Goal: Task Accomplishment & Management: Use online tool/utility

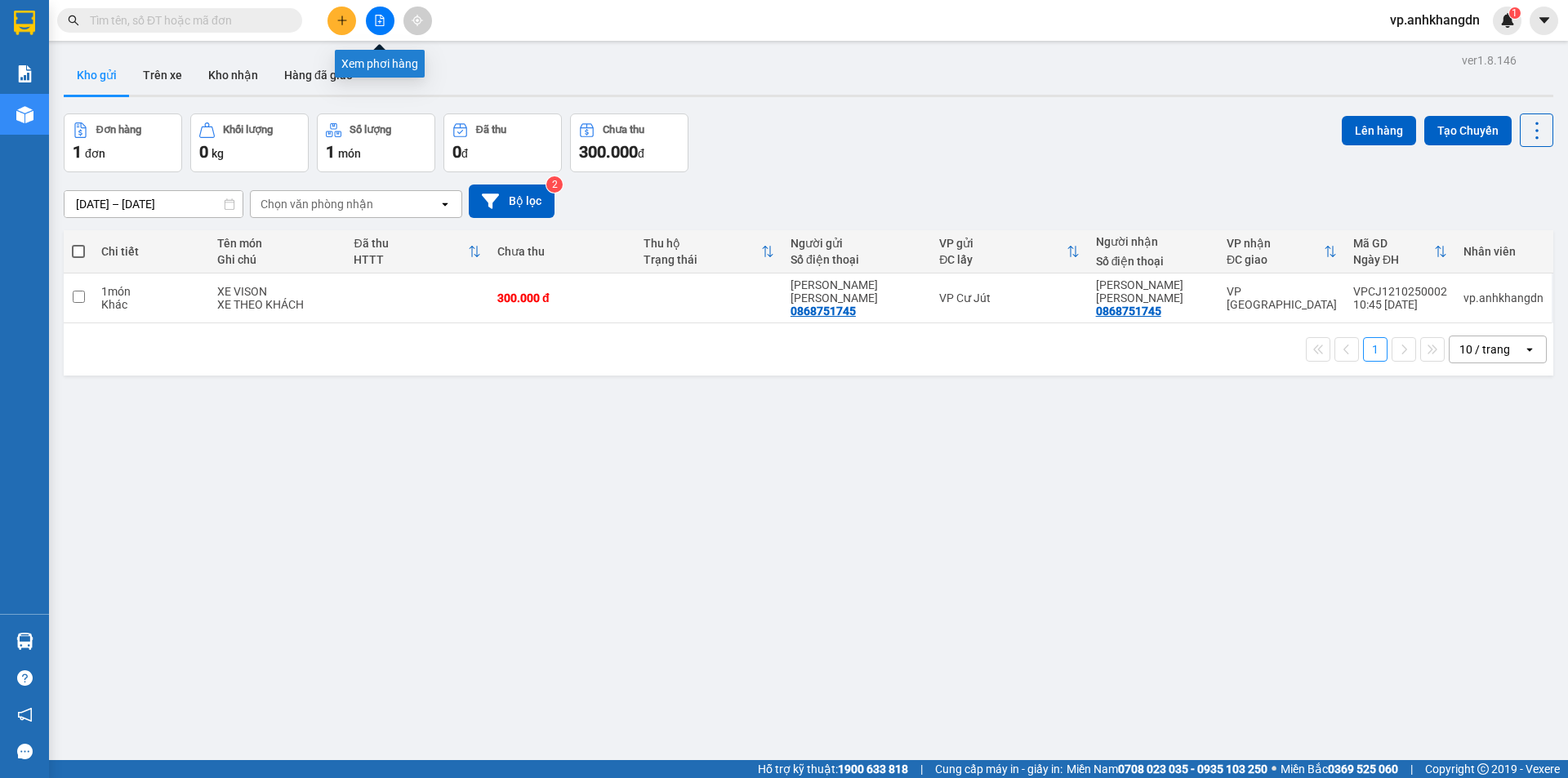
click at [384, 24] on icon "file-add" at bounding box center [380, 20] width 9 height 11
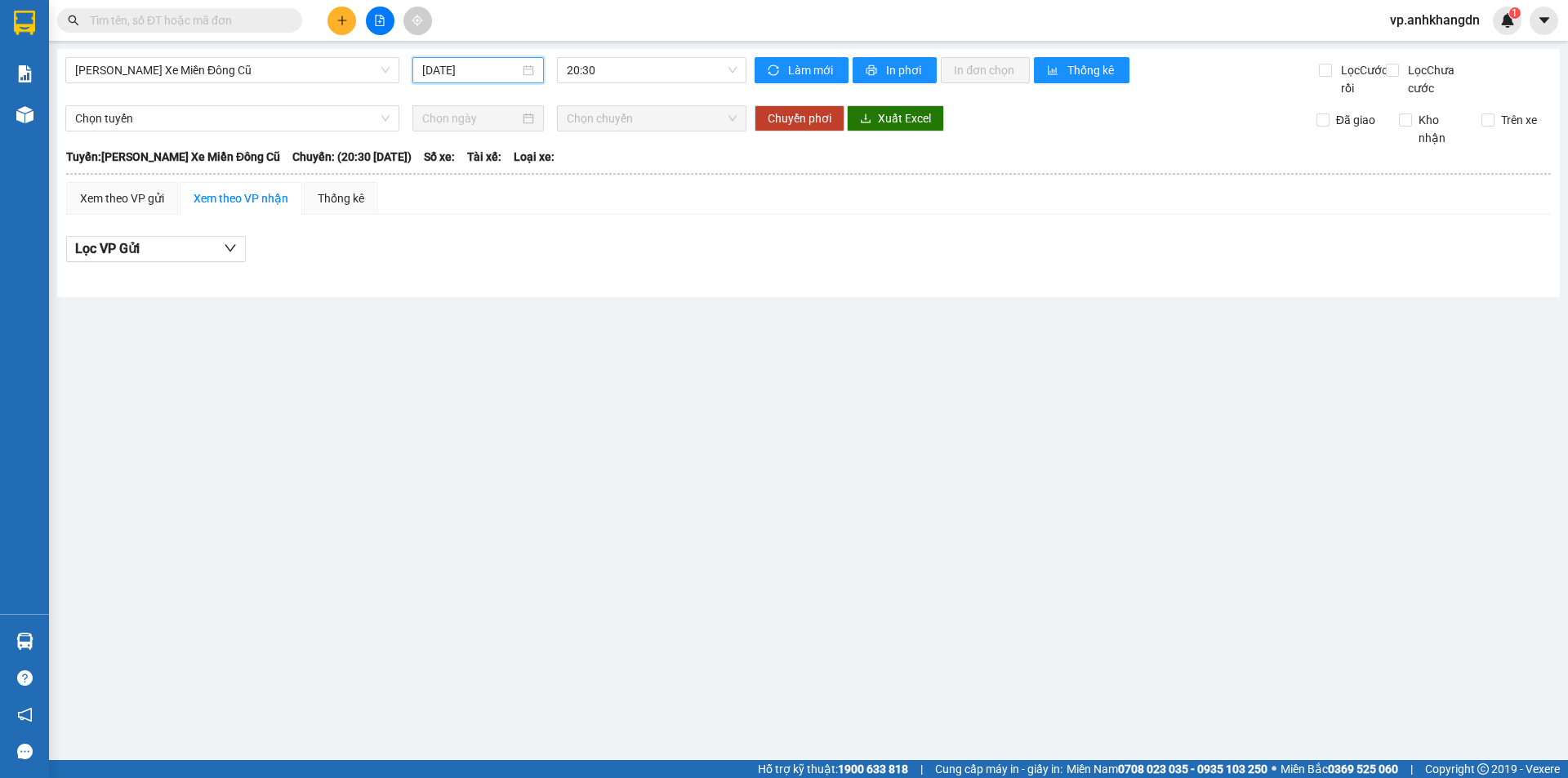
click at [489, 67] on input "[DATE]" at bounding box center [470, 70] width 98 height 18
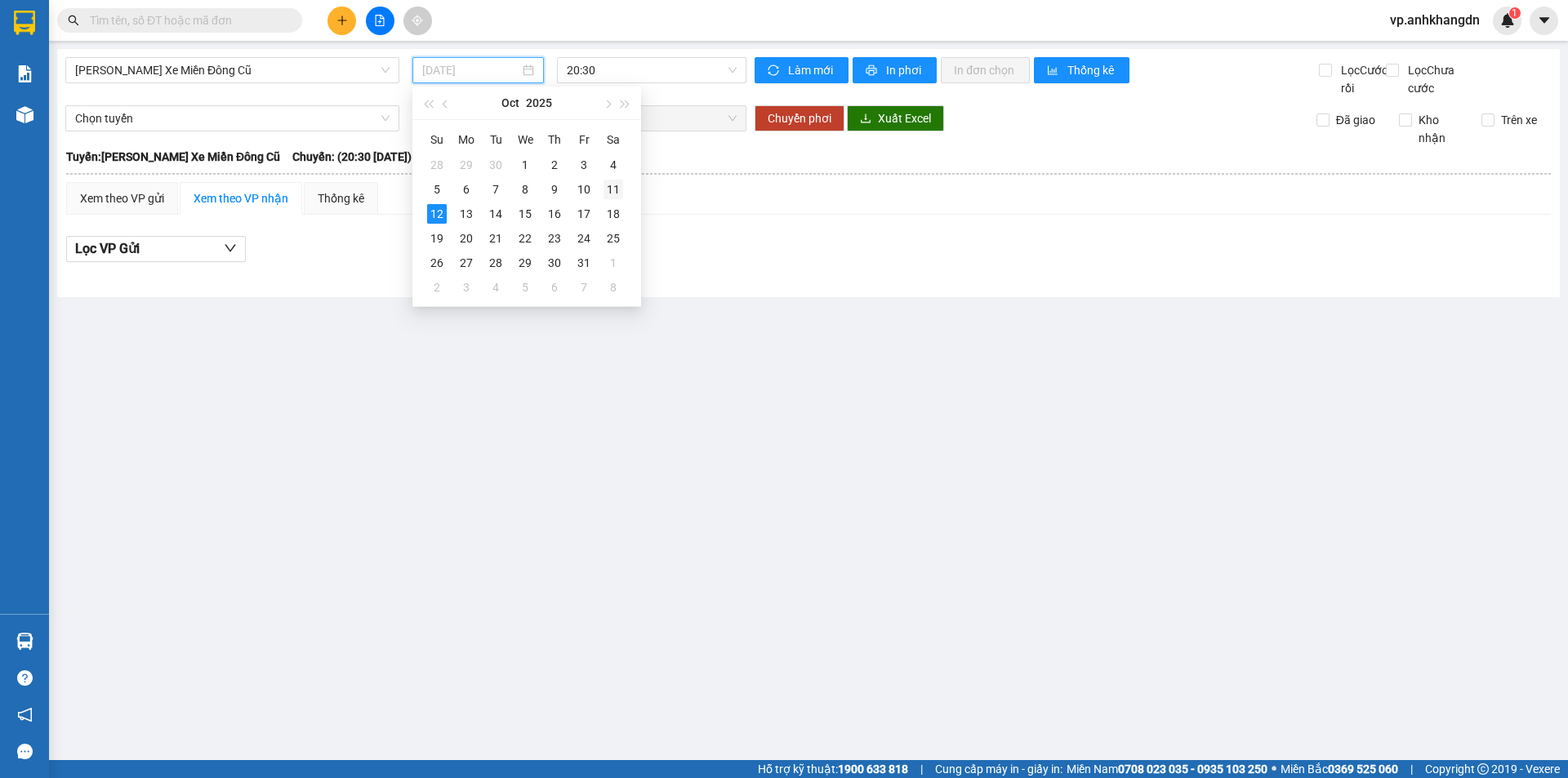
click at [615, 191] on div "11" at bounding box center [613, 189] width 20 height 20
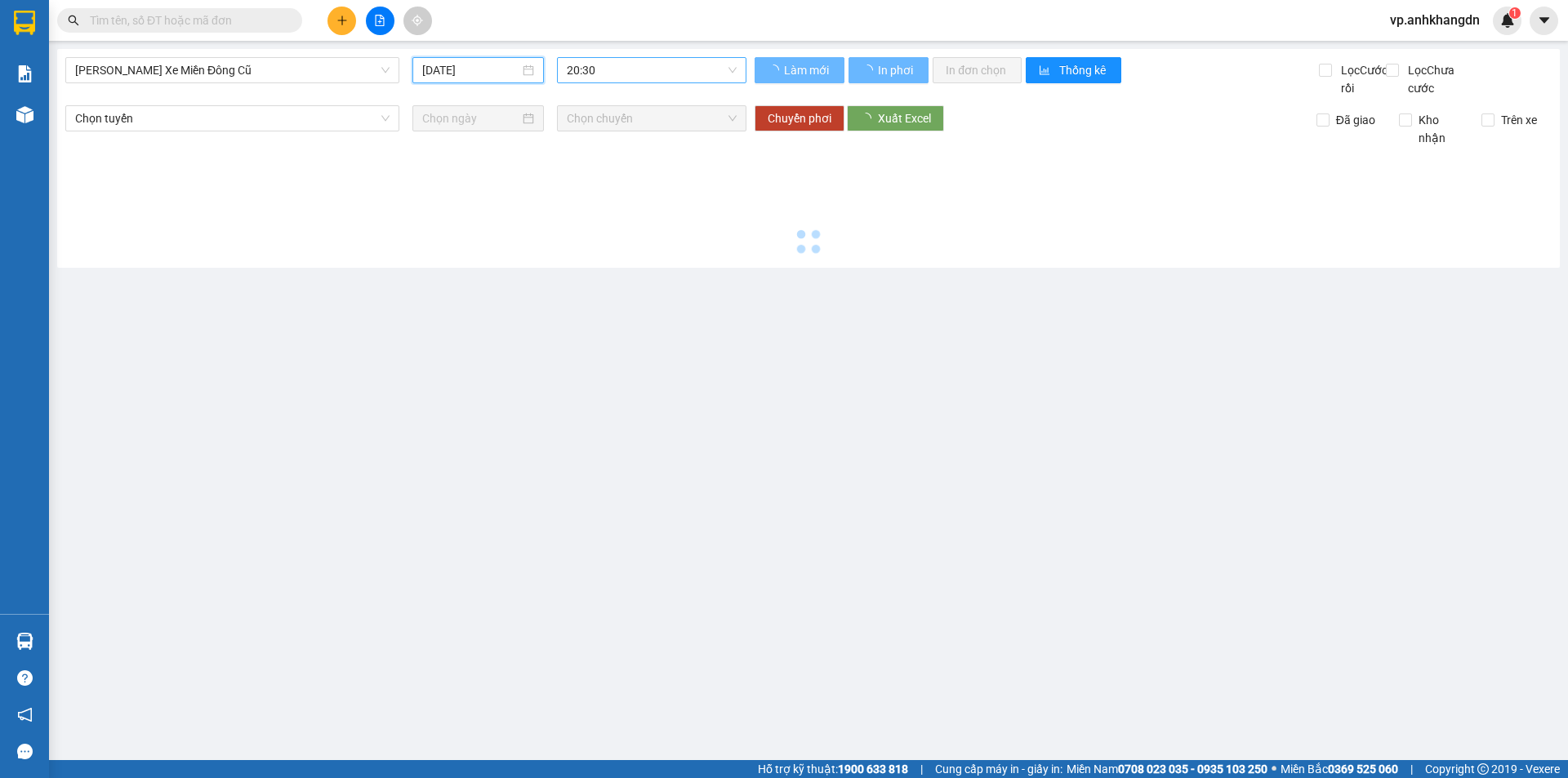
type input "11/10/2025"
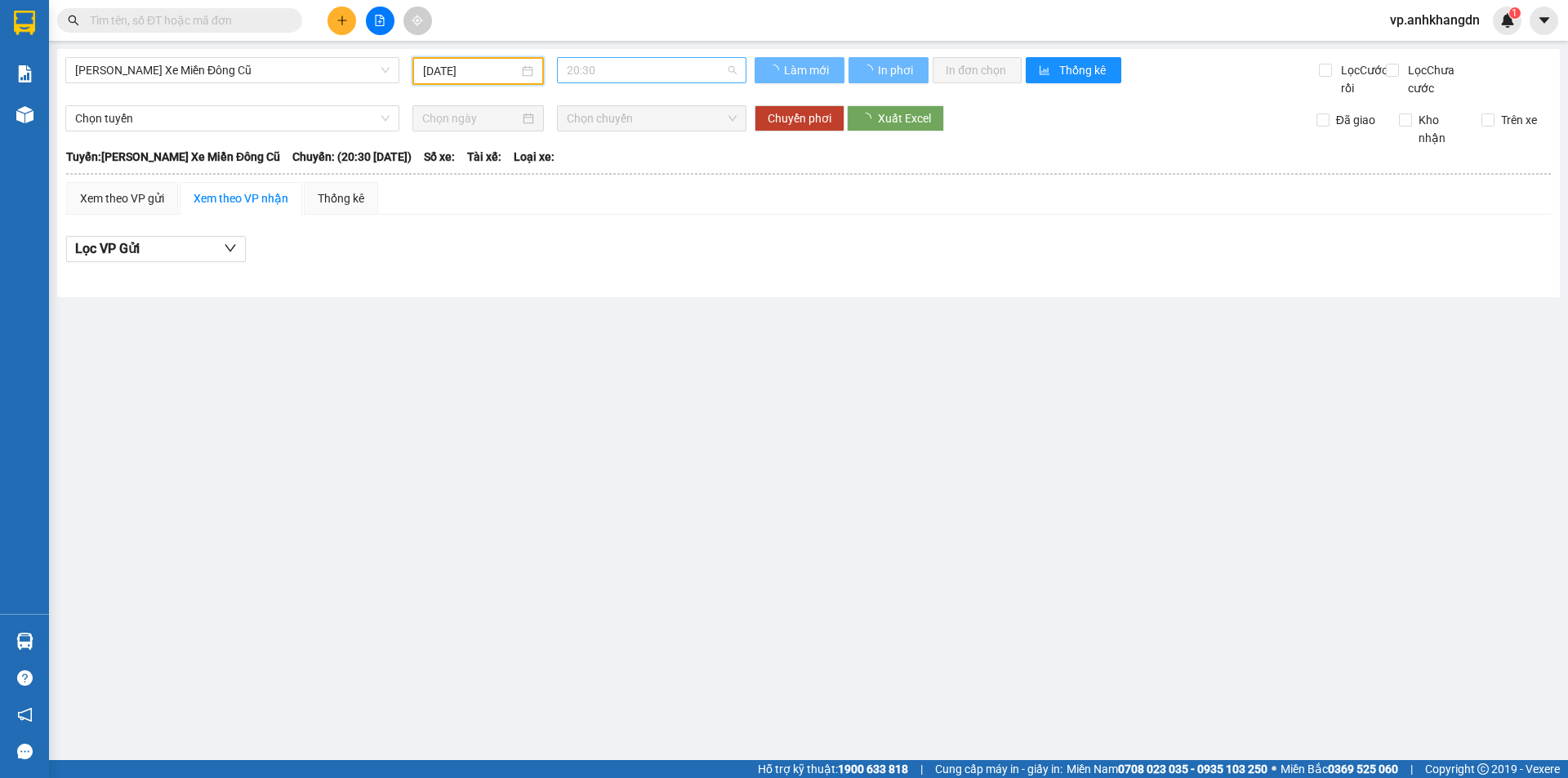
click at [608, 72] on span "20:30" at bounding box center [652, 70] width 170 height 24
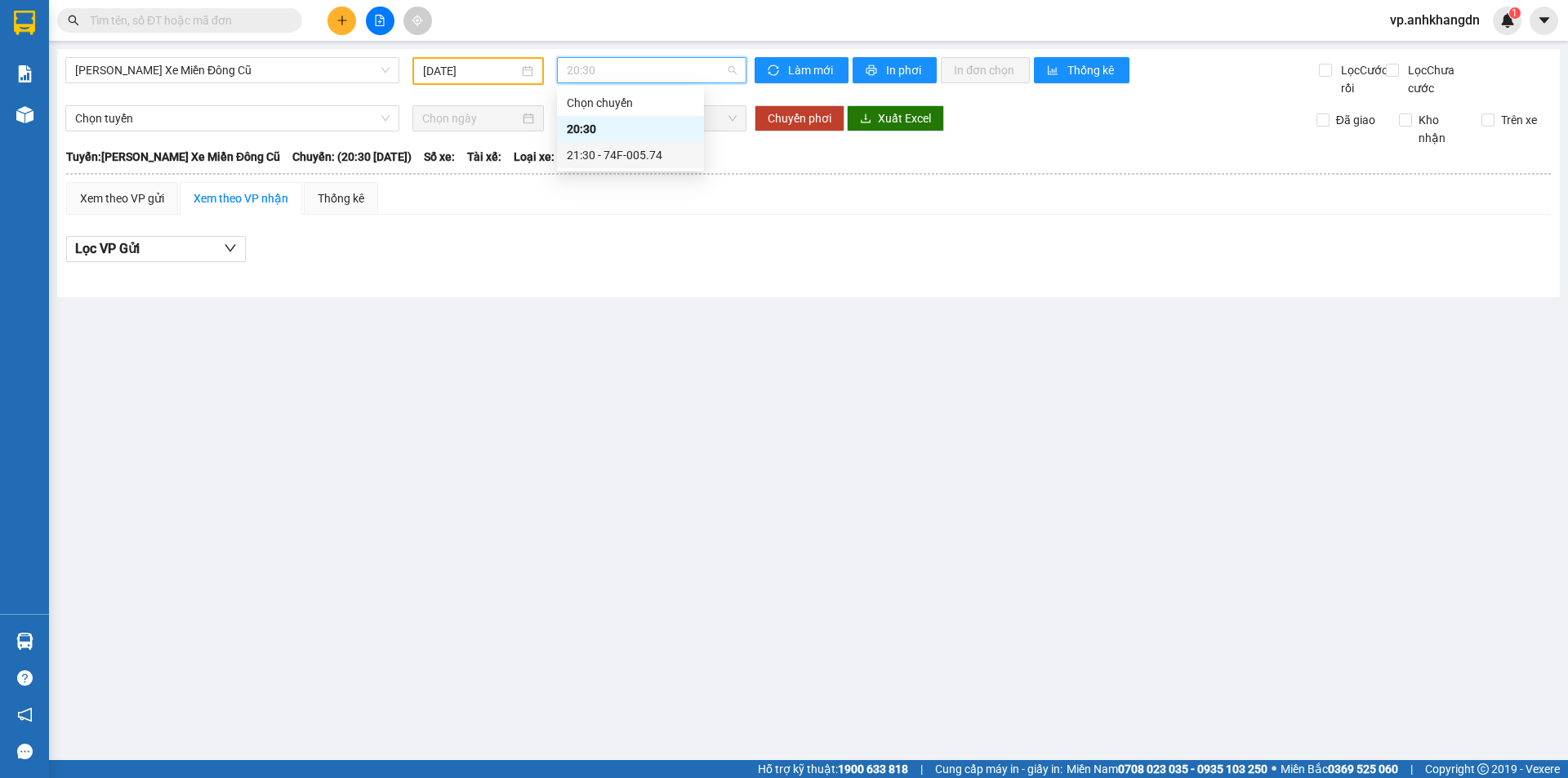
click at [625, 147] on div "21:30 - 74F-005.74" at bounding box center [631, 154] width 128 height 18
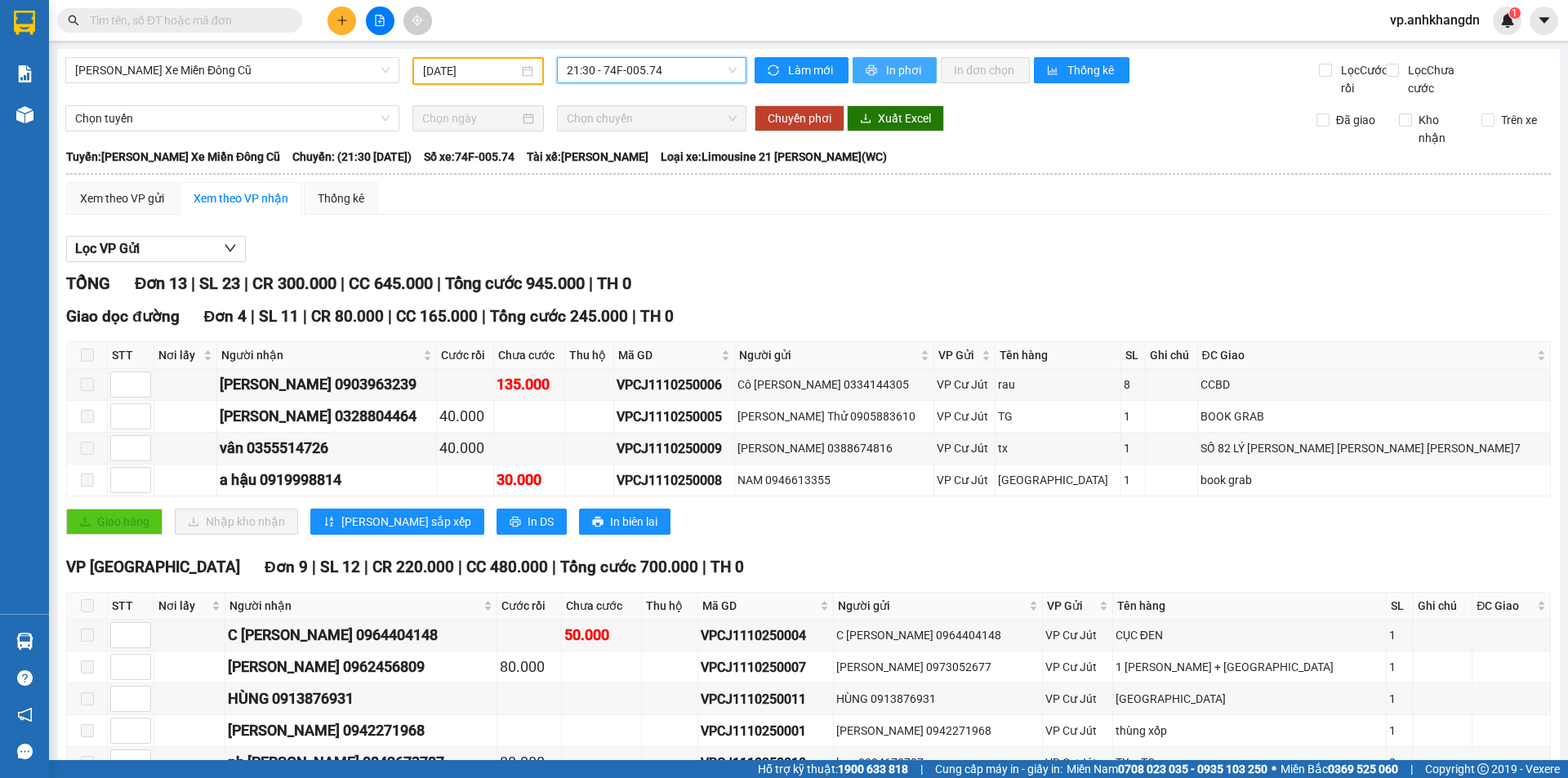
click at [891, 72] on span "In phơi" at bounding box center [905, 70] width 38 height 18
click at [192, 13] on input "text" at bounding box center [186, 20] width 192 height 18
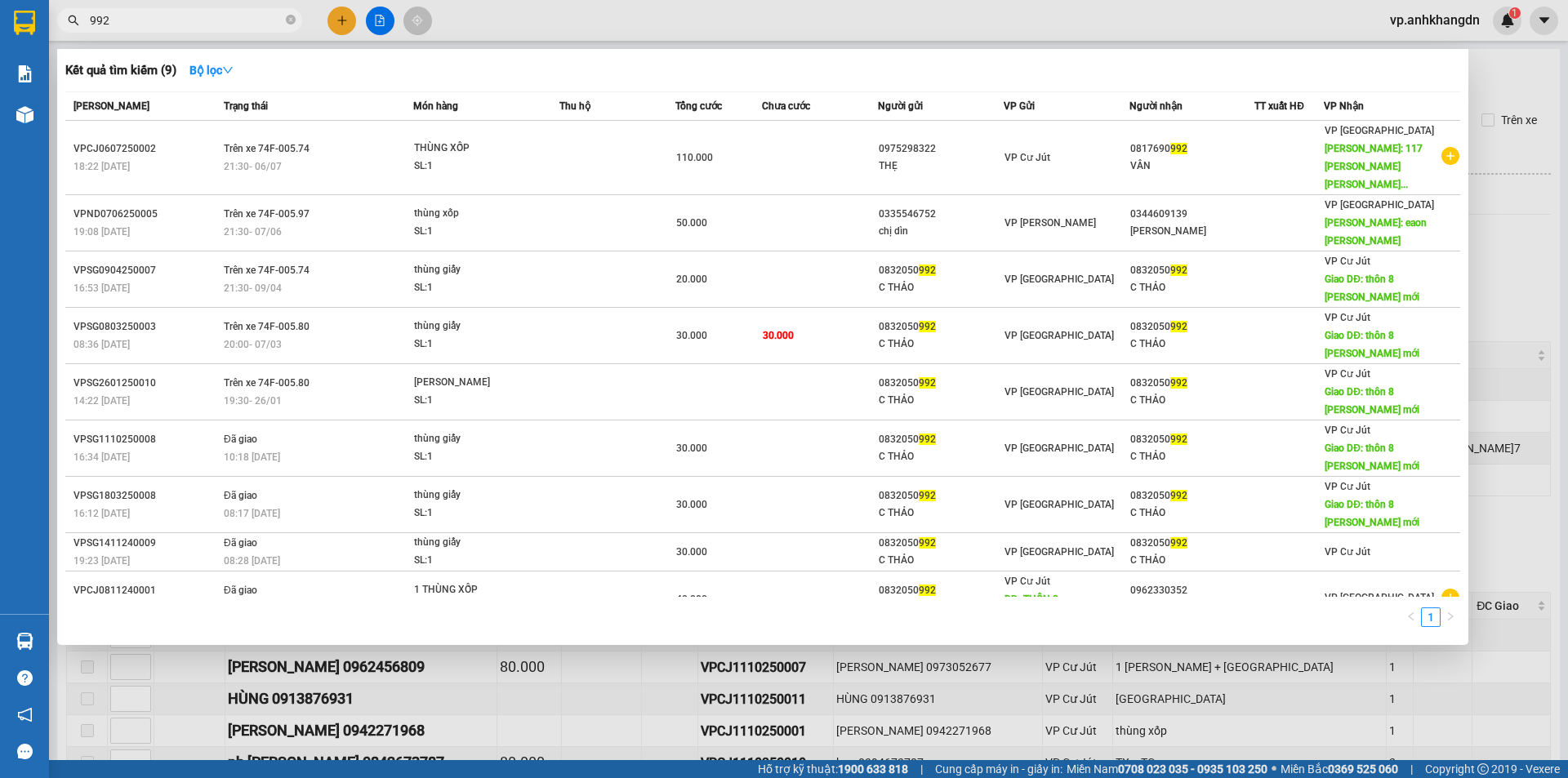
drag, startPoint x: 130, startPoint y: 24, endPoint x: 70, endPoint y: 29, distance: 60.2
click at [70, 29] on span "992" at bounding box center [179, 20] width 245 height 24
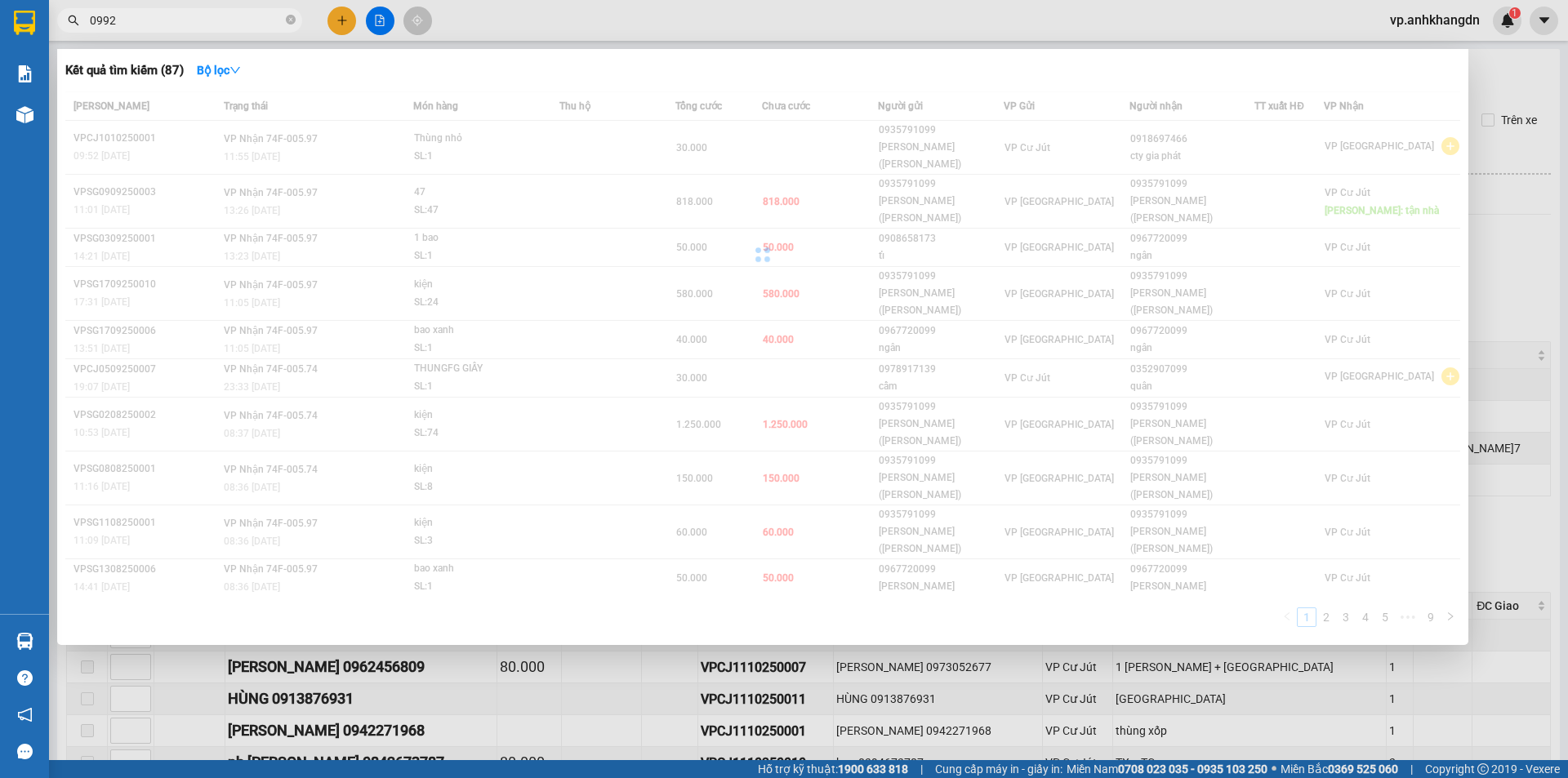
type input "0992"
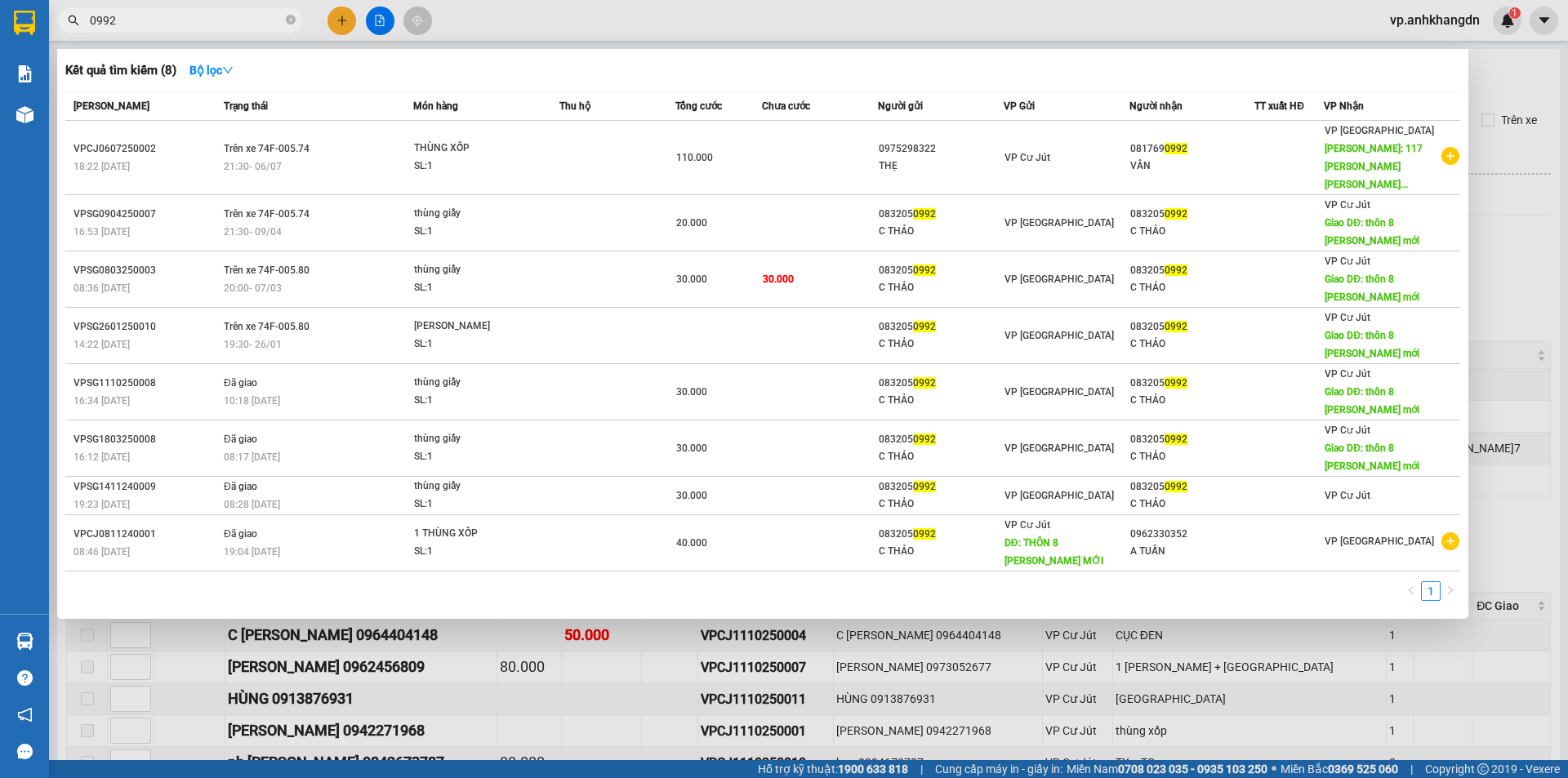
click at [60, 561] on div at bounding box center [784, 389] width 1568 height 778
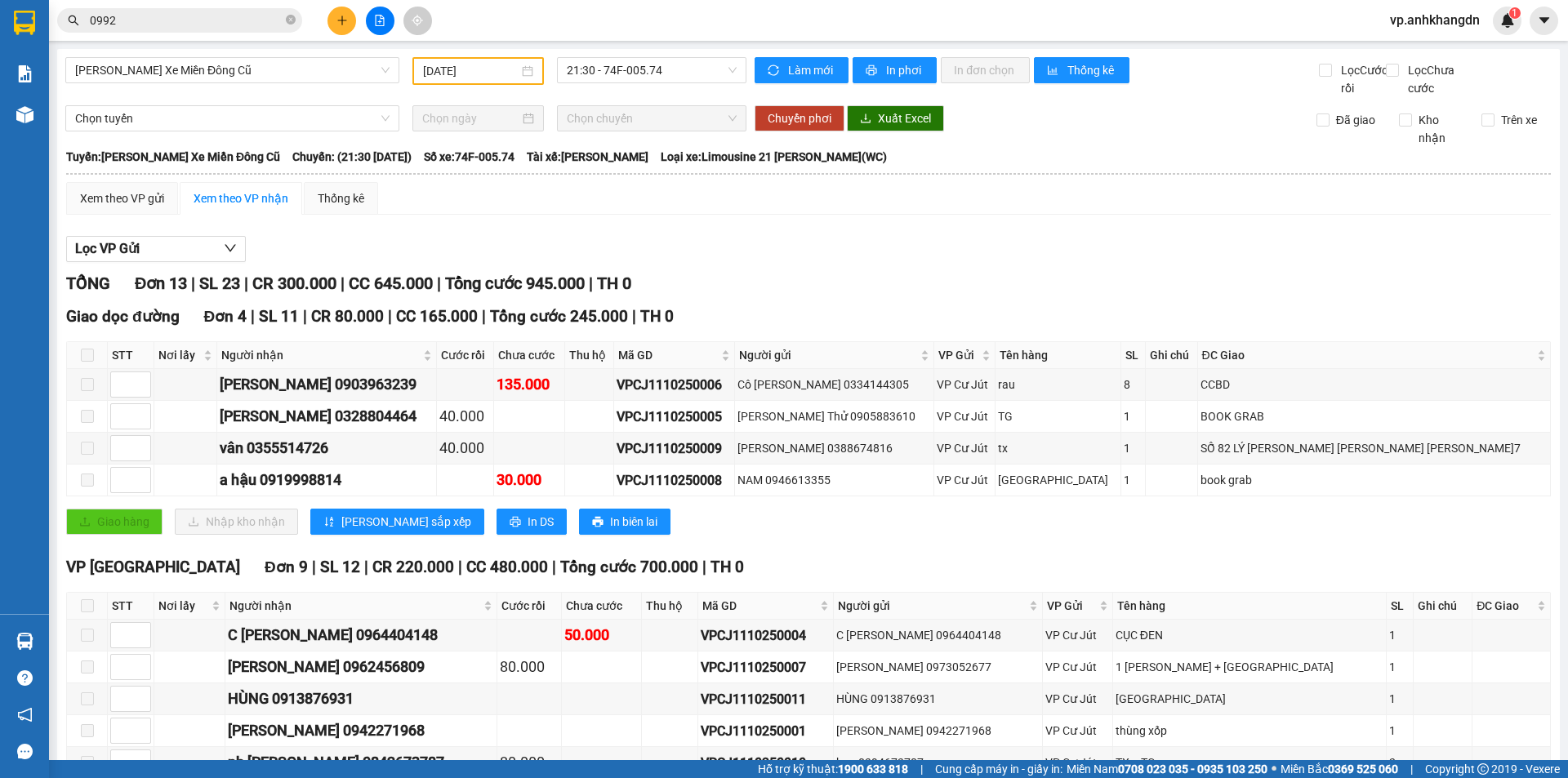
click at [1427, 26] on span "vp.anhkhangdn" at bounding box center [1435, 20] width 116 height 21
click at [1437, 47] on span "Đăng xuất" at bounding box center [1442, 50] width 83 height 18
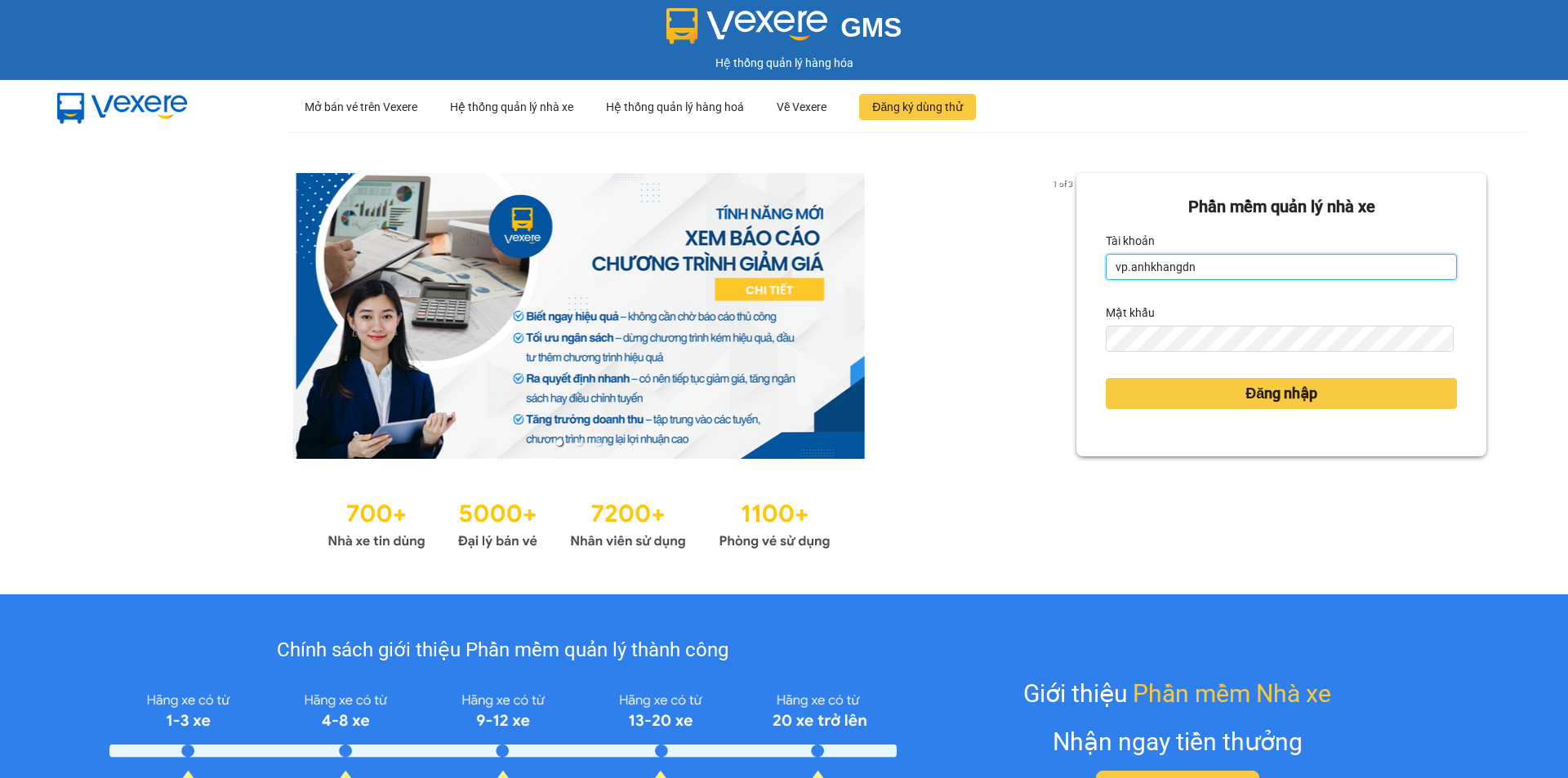
click at [1239, 260] on input "vp.anhkhangdn" at bounding box center [1281, 267] width 351 height 26
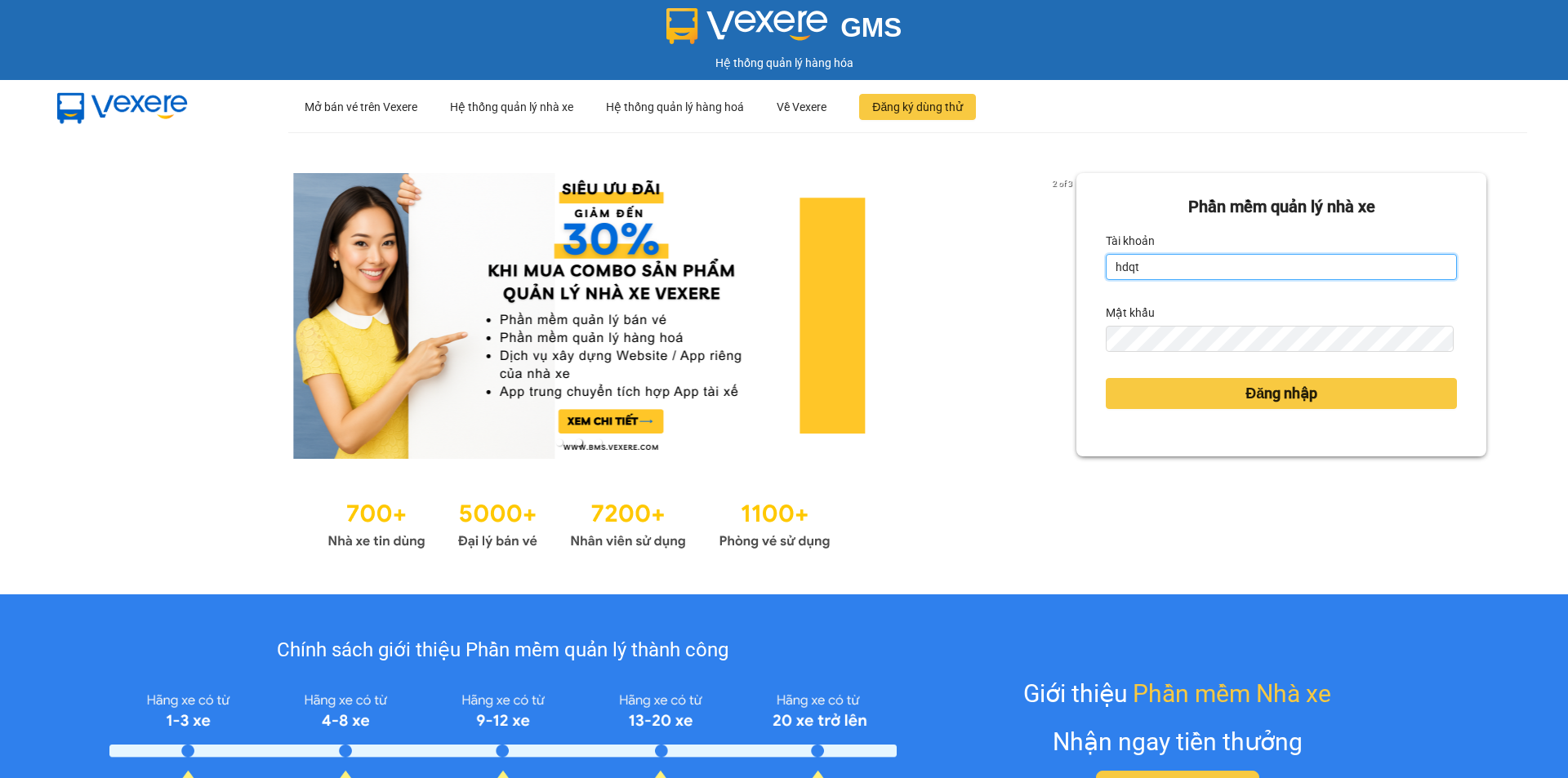
type input "hdqt.anhkhangdn"
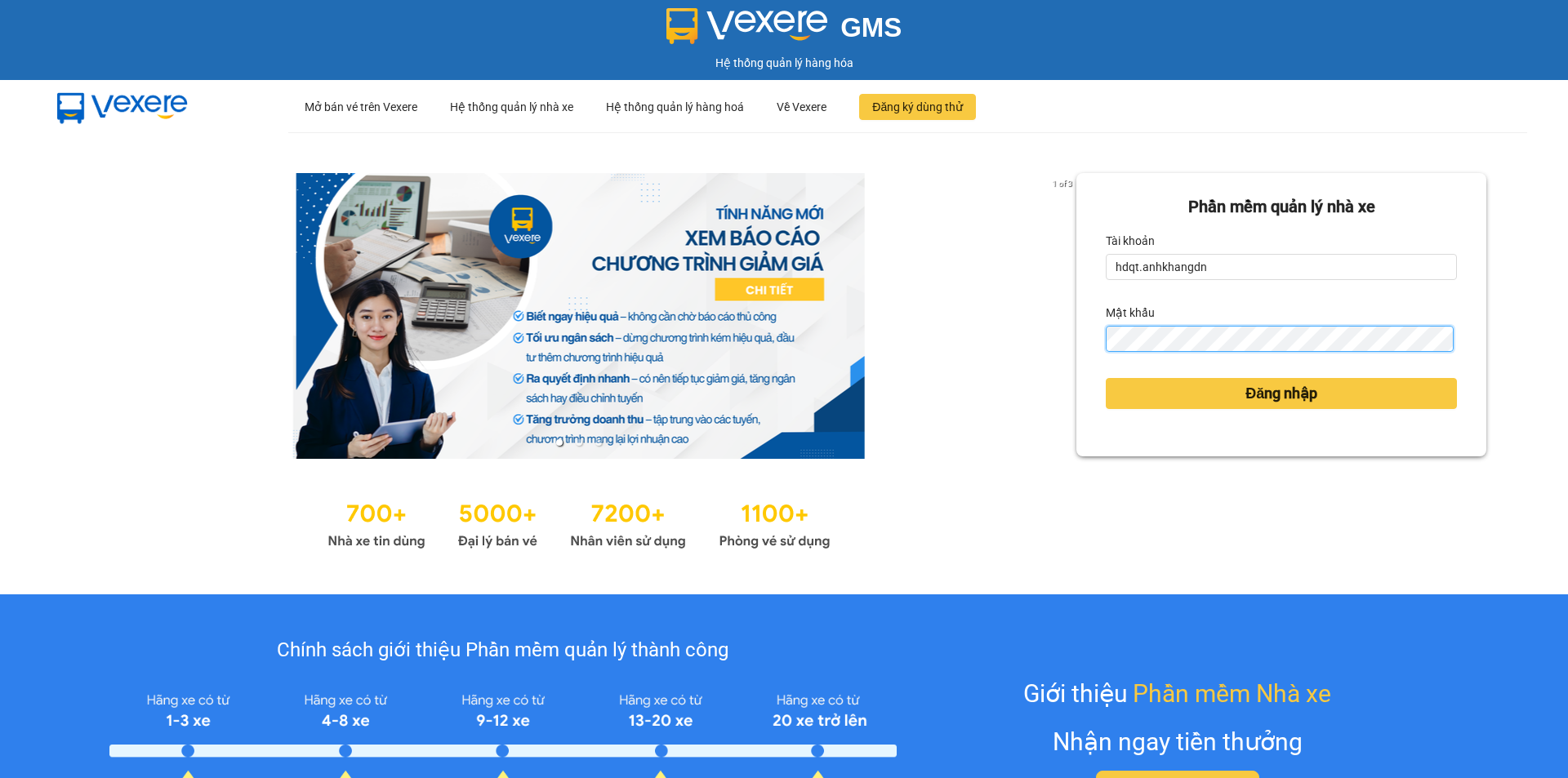
click at [1105, 378] on button "Đăng nhập" at bounding box center [1281, 393] width 351 height 31
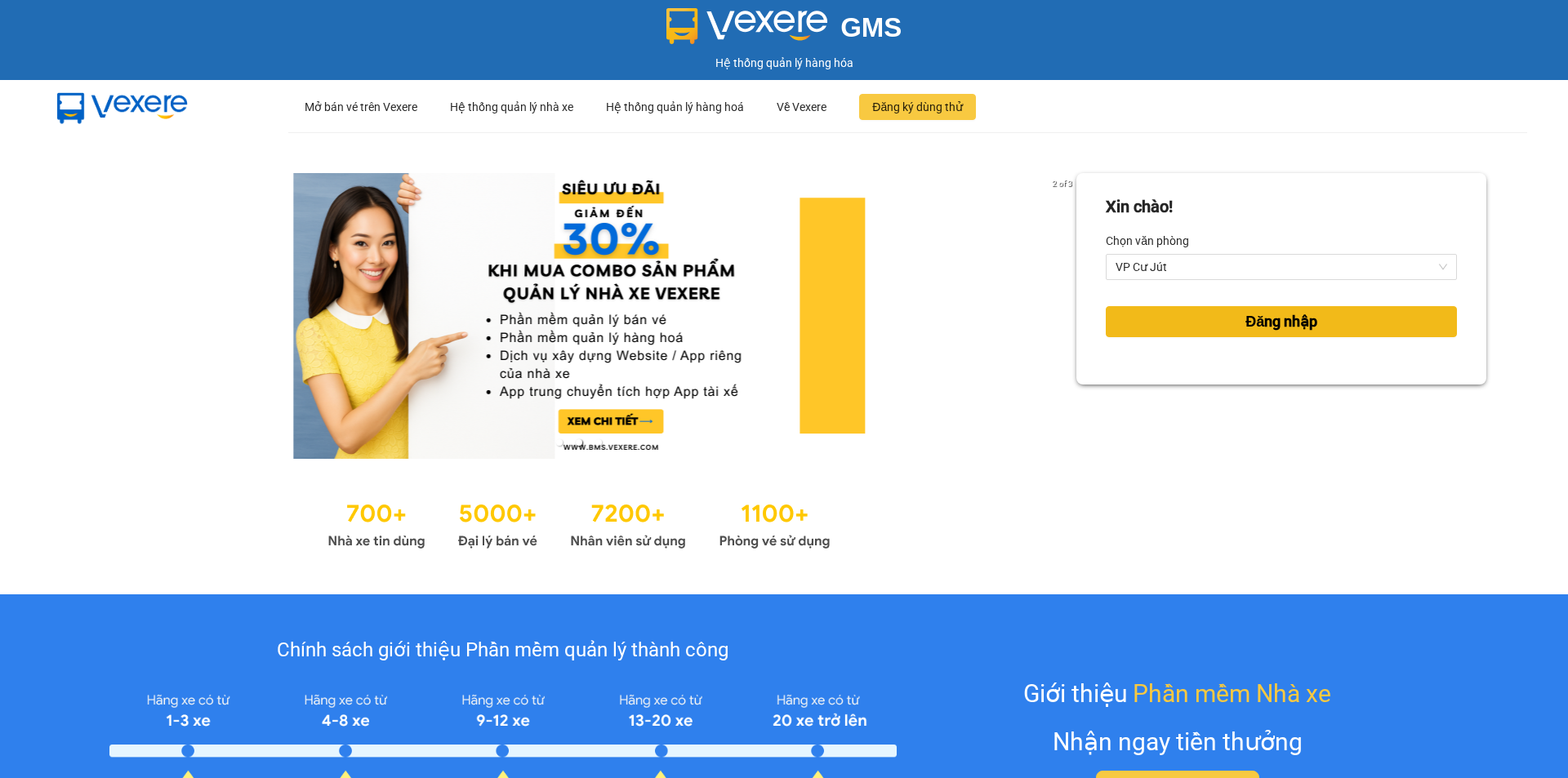
click at [1268, 313] on span "Đăng nhập" at bounding box center [1281, 322] width 72 height 23
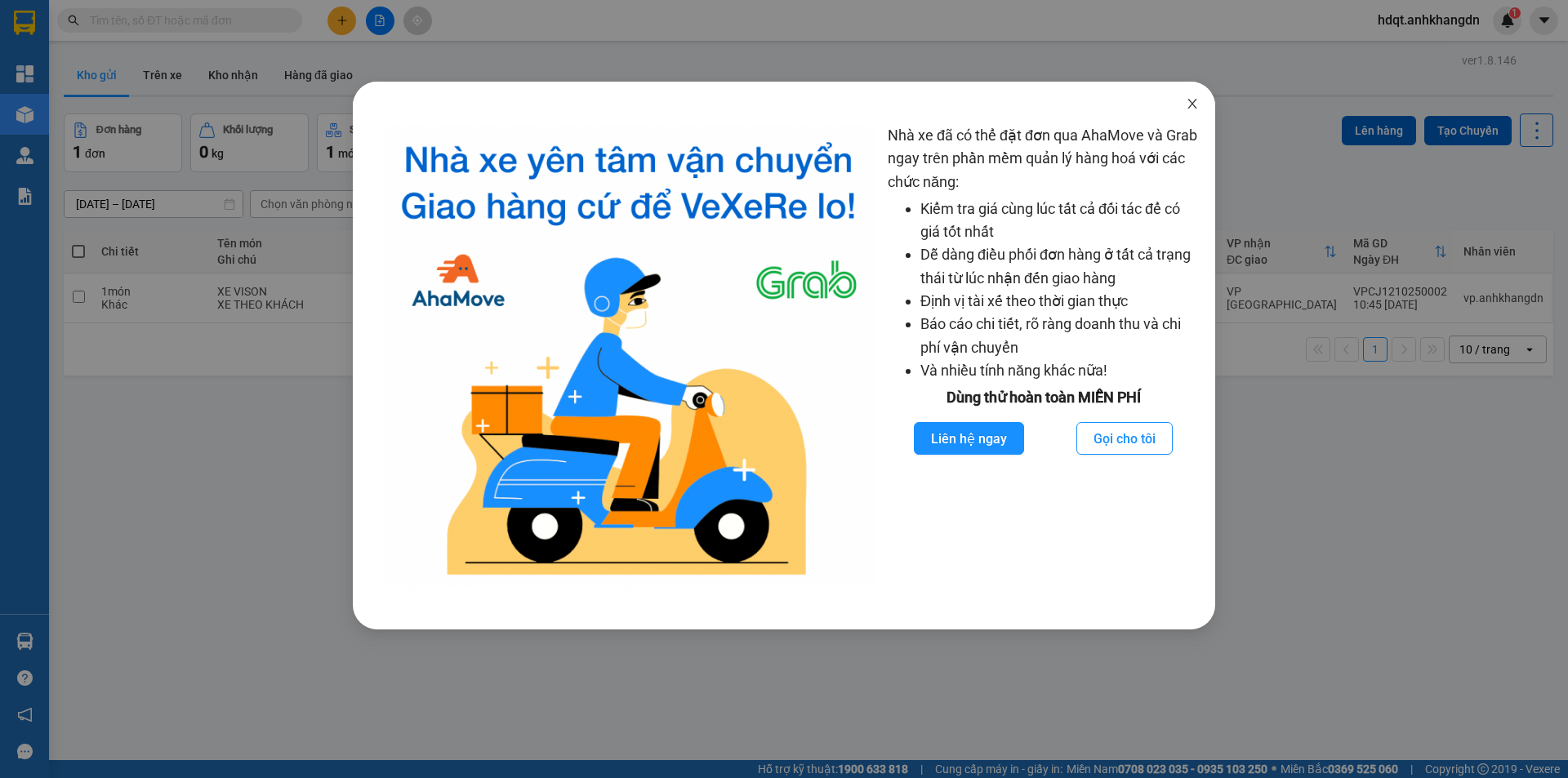
click at [1187, 101] on icon "close" at bounding box center [1192, 104] width 13 height 13
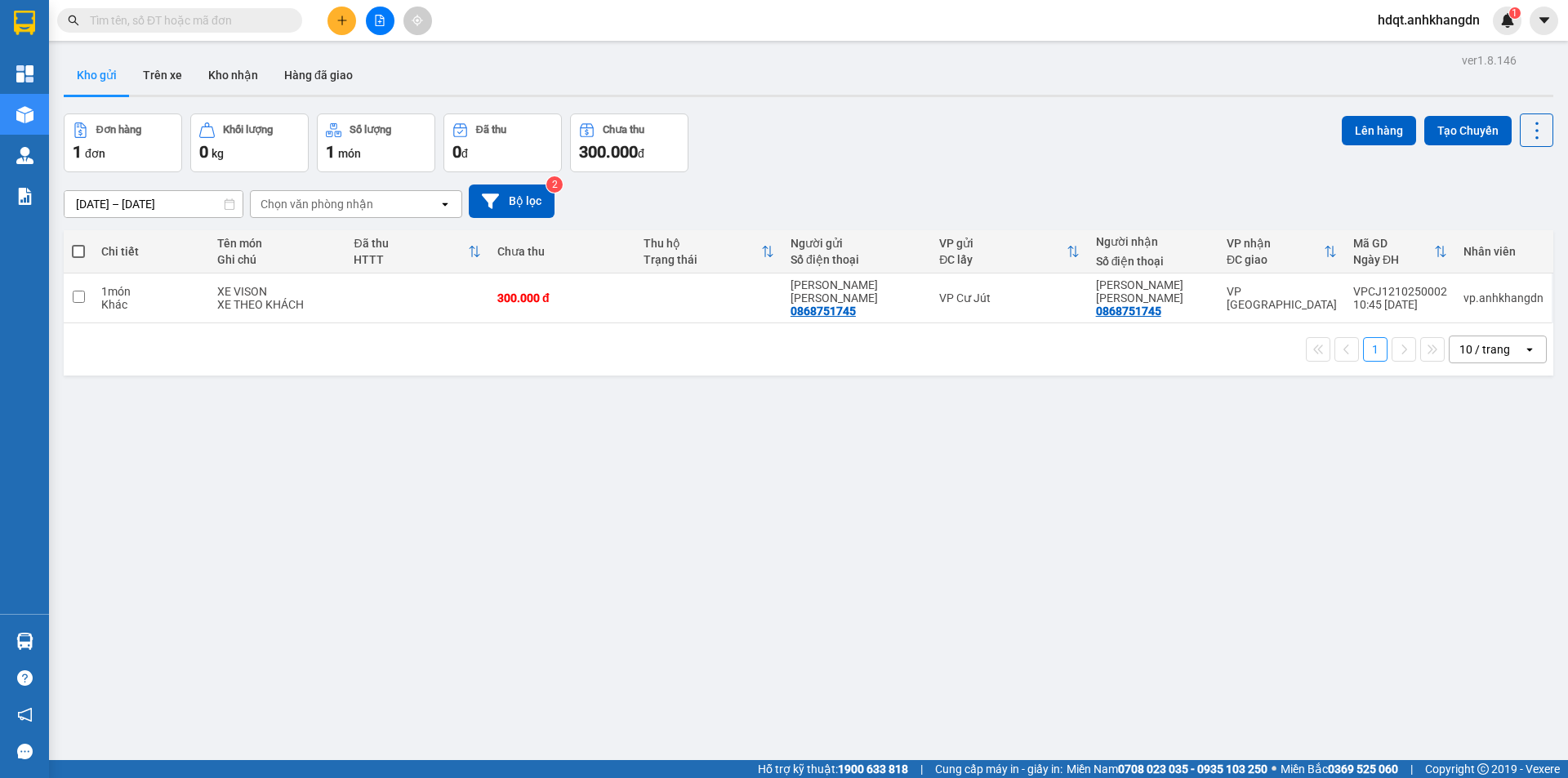
click at [639, 451] on div "ver 1.8.146 Kho gửi Trên xe [PERSON_NAME] Hàng đã [PERSON_NAME] hàng 1 đơn [PER…" at bounding box center [808, 438] width 1502 height 778
click at [384, 22] on icon "file-add" at bounding box center [380, 20] width 9 height 11
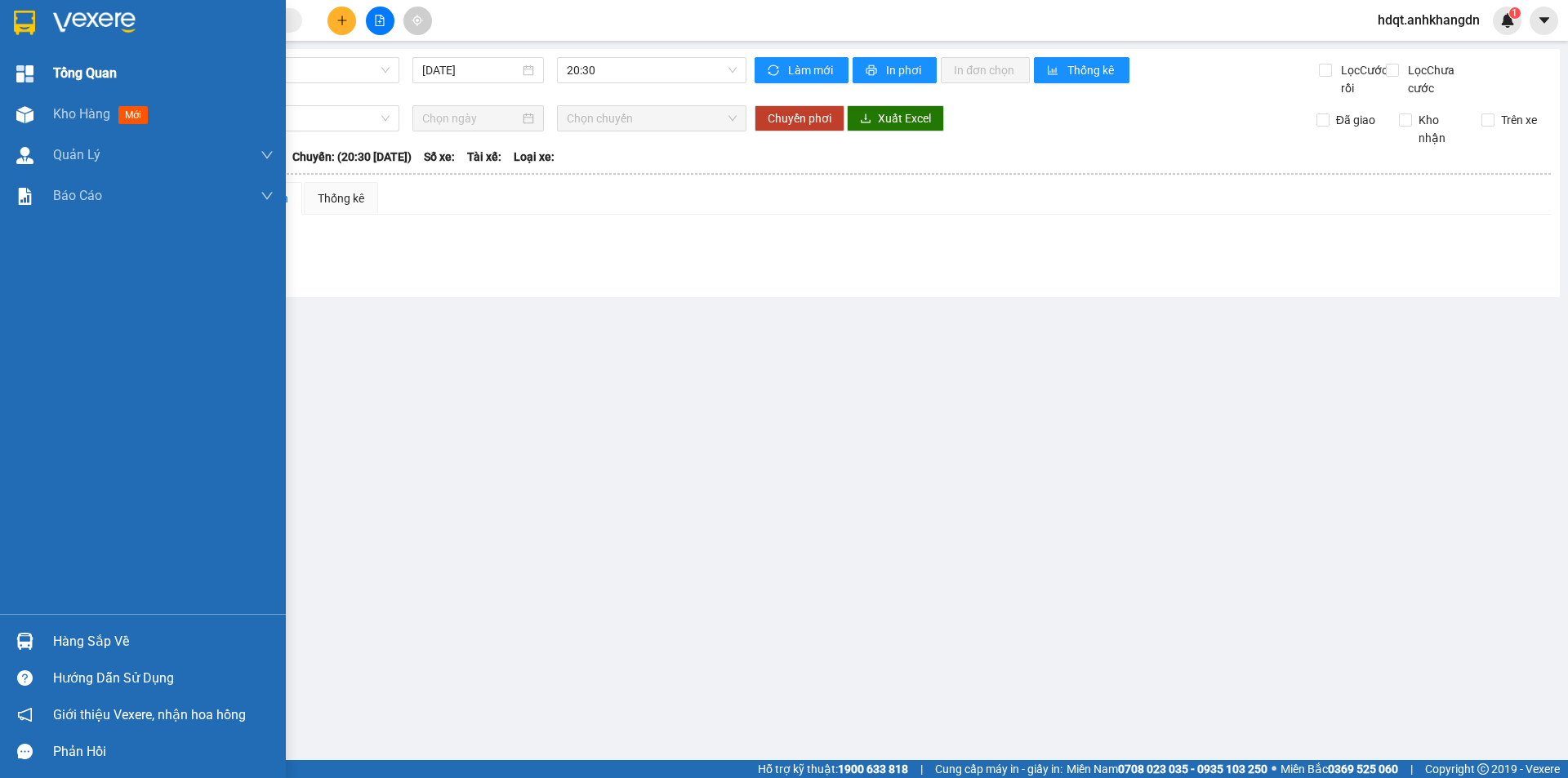
click at [104, 82] on span "Tổng Quan" at bounding box center [85, 73] width 64 height 21
